Goal: Browse casually: Explore the website without a specific task or goal

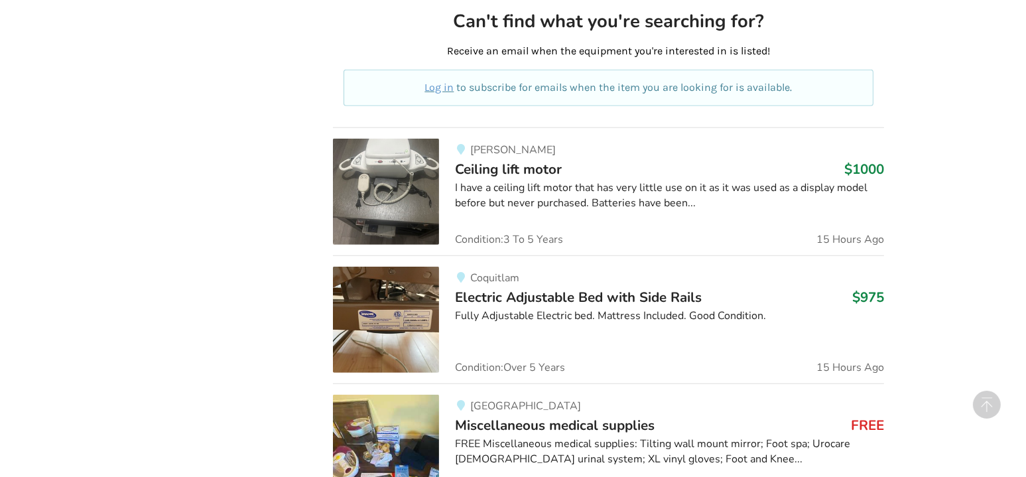
scroll to position [813, 0]
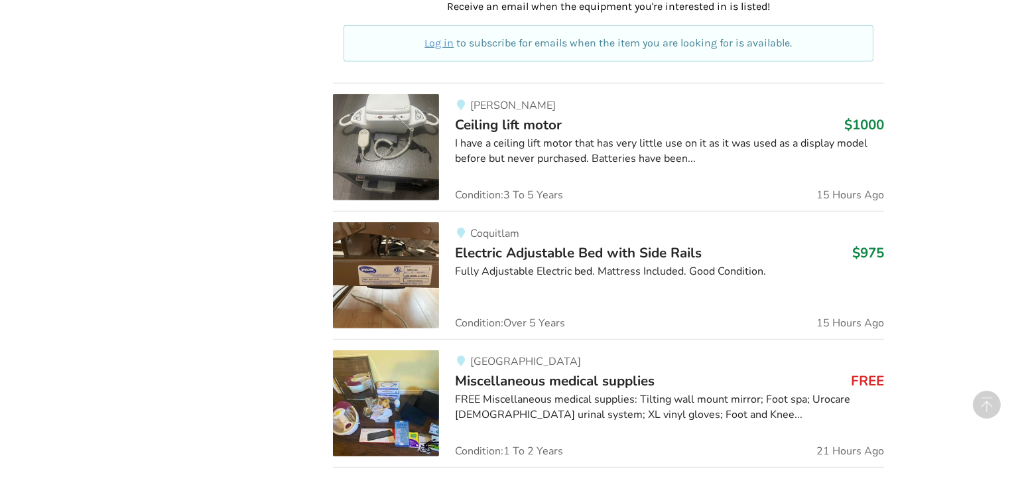
click at [641, 160] on div "I have a ceiling lift motor that has very little use on it as it was used as a …" at bounding box center [669, 151] width 429 height 31
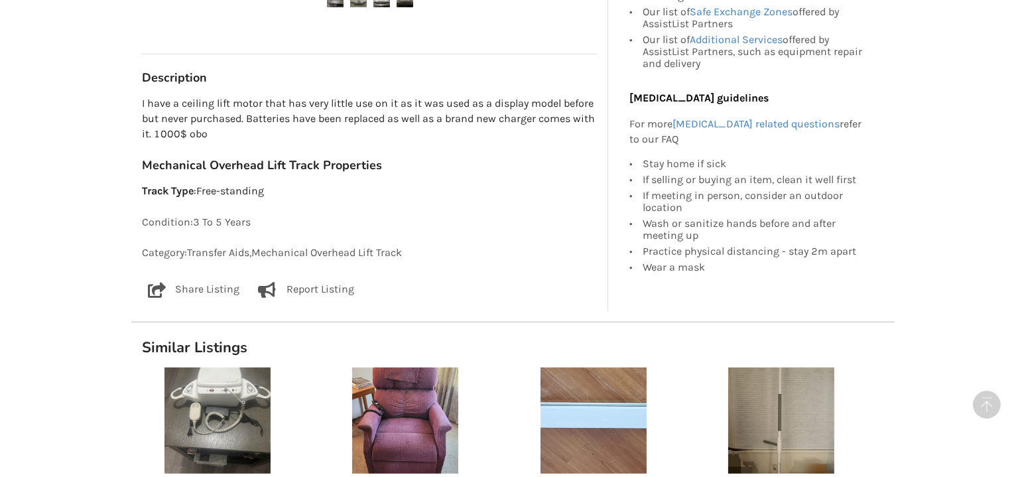
scroll to position [725, 0]
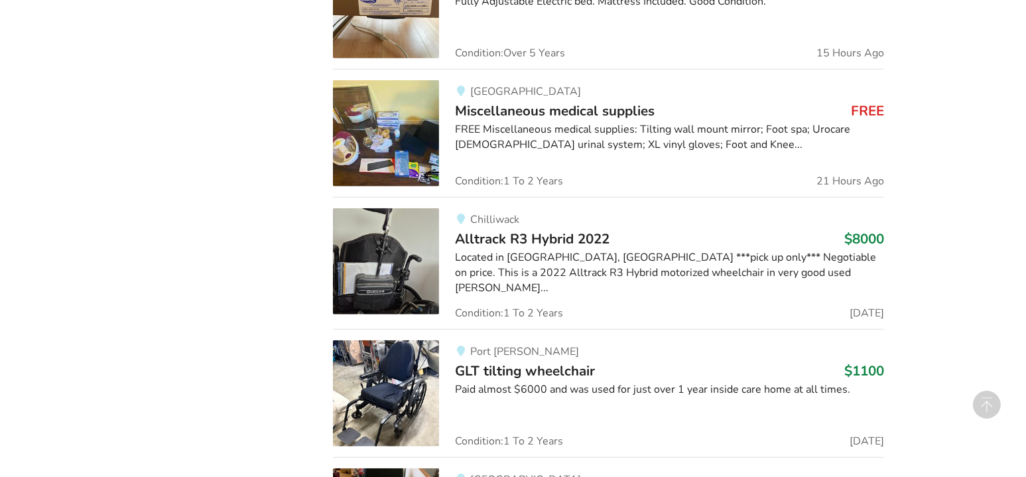
scroll to position [1237, 0]
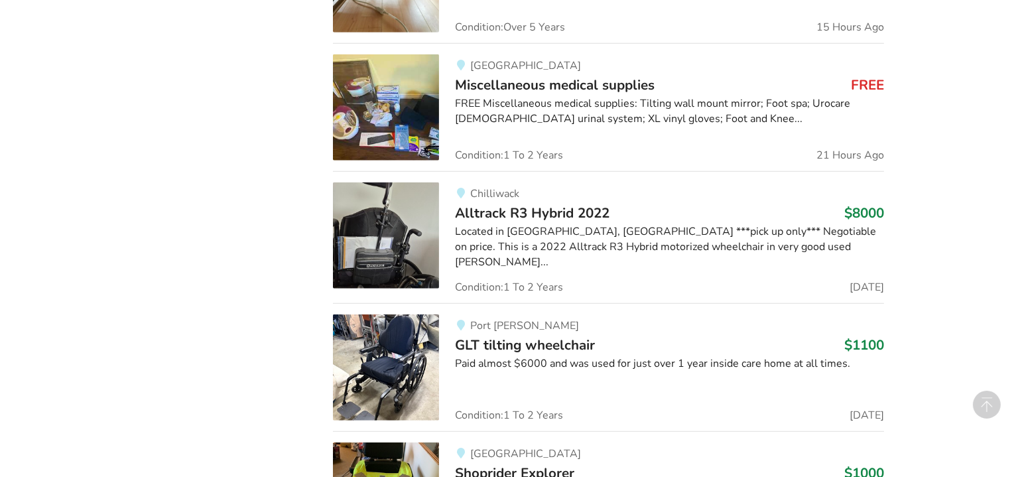
click at [579, 96] on div "FREE Miscellaneous medical supplies: Tilting wall mount mirror; Foot spa; Uroca…" at bounding box center [669, 111] width 429 height 31
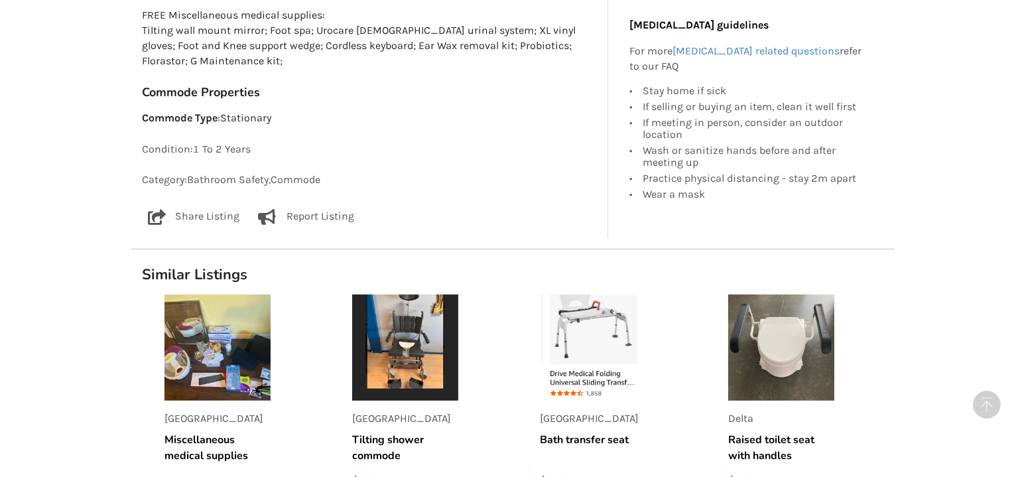
scroll to position [822, 0]
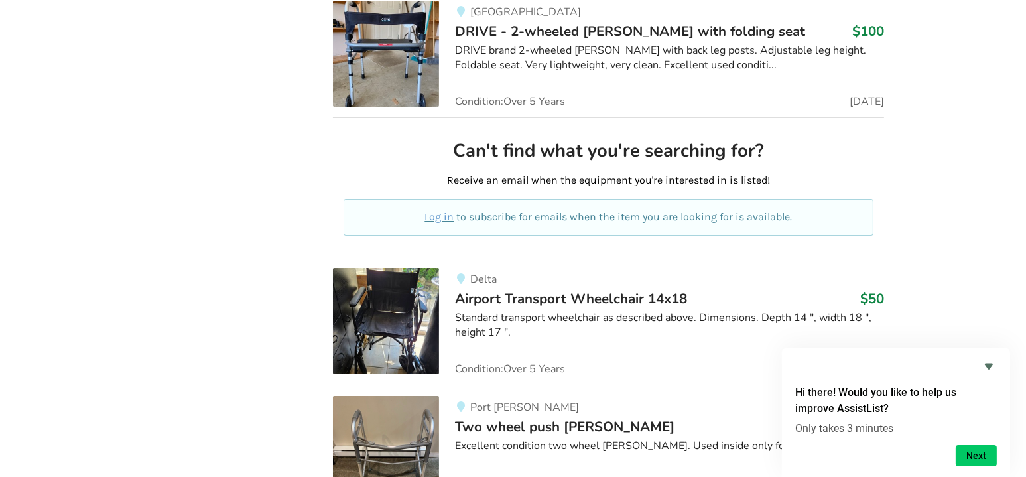
scroll to position [19621, 0]
